Goal: Navigation & Orientation: Find specific page/section

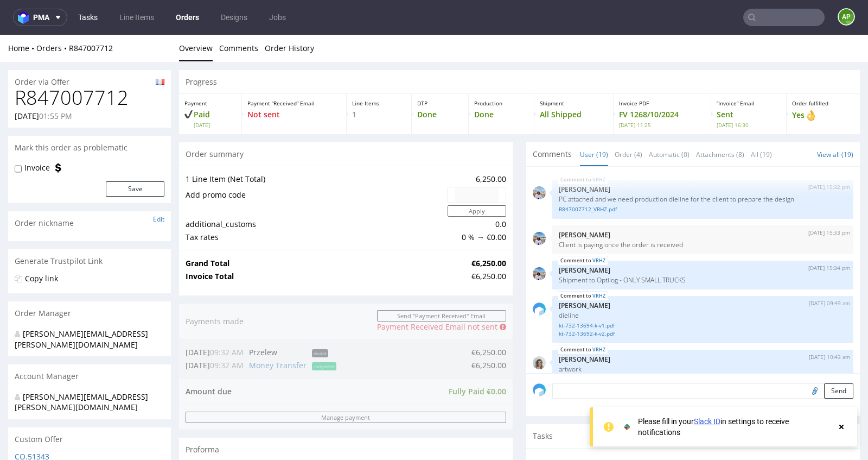
click at [72, 15] on link "Tasks" at bounding box center [88, 17] width 33 height 17
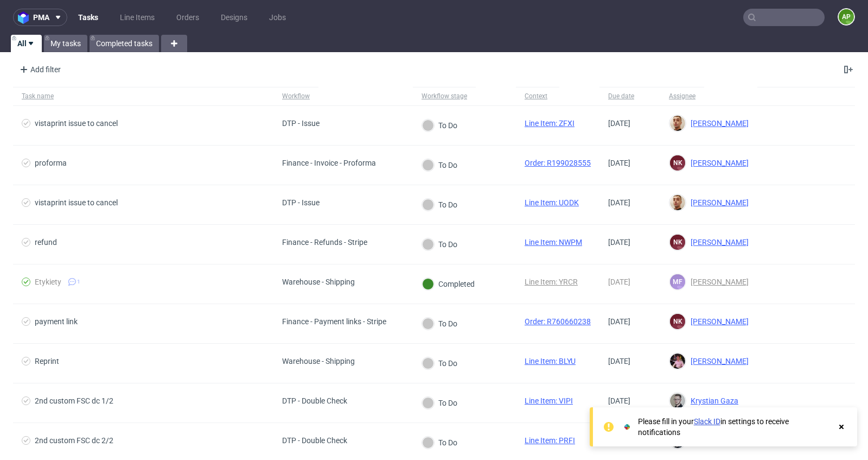
click at [208, 13] on ul "Tasks Line Items Orders Designs Jobs" at bounding box center [182, 17] width 230 height 17
click at [189, 16] on link "Orders" at bounding box center [188, 17] width 36 height 17
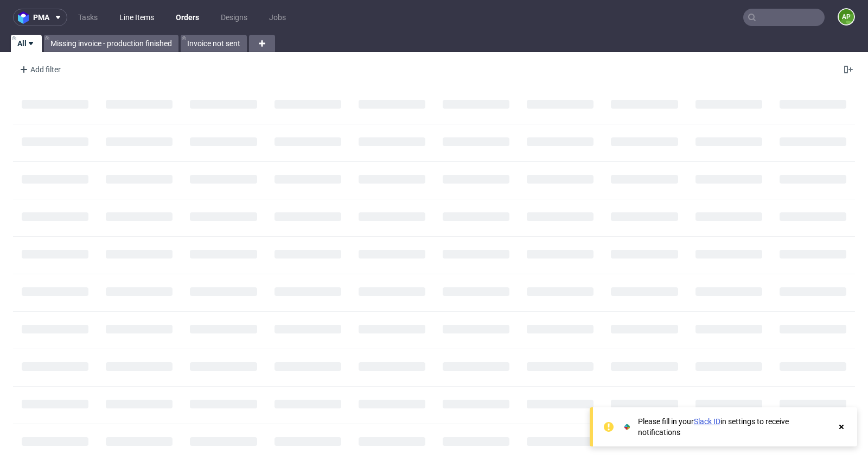
click at [128, 11] on link "Line Items" at bounding box center [137, 17] width 48 height 17
